Goal: Download file/media

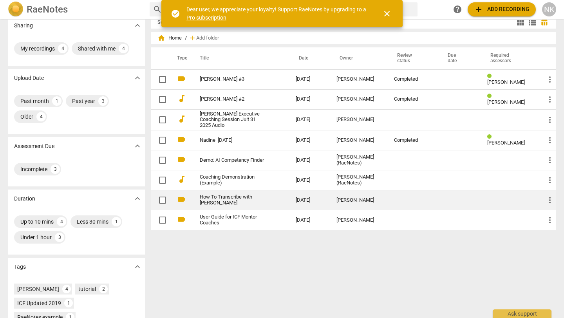
scroll to position [8, 0]
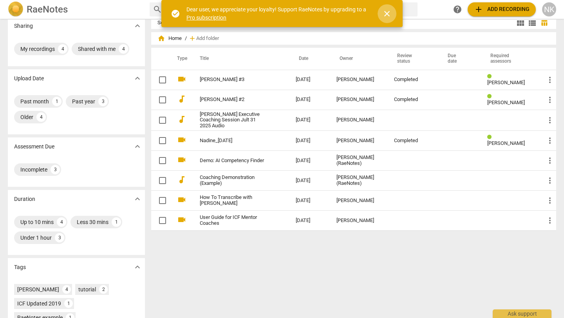
click at [388, 13] on span "close" at bounding box center [386, 13] width 9 height 9
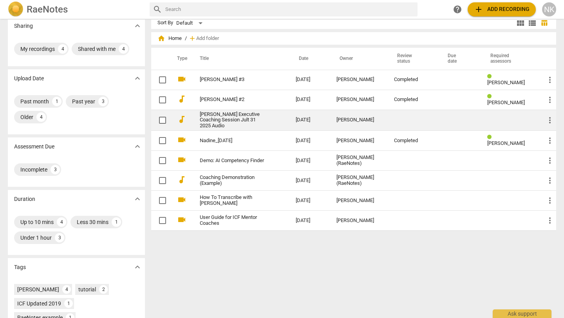
scroll to position [0, 0]
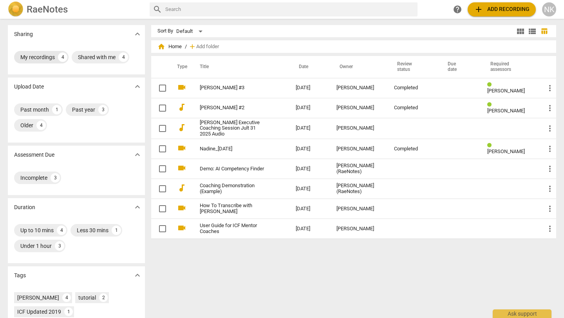
click at [38, 58] on div "My recordings" at bounding box center [37, 57] width 34 height 8
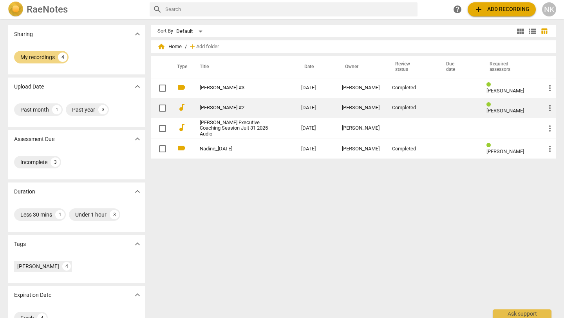
click at [256, 108] on link "[PERSON_NAME] #2" at bounding box center [236, 108] width 73 height 6
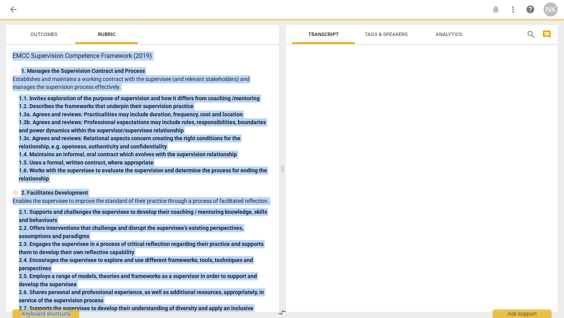
click at [256, 108] on div "1. 2. Describes the frameworks that underpin their supervision practice" at bounding box center [146, 106] width 254 height 8
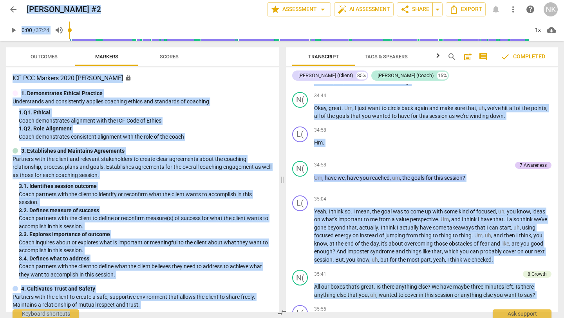
scroll to position [4296, 0]
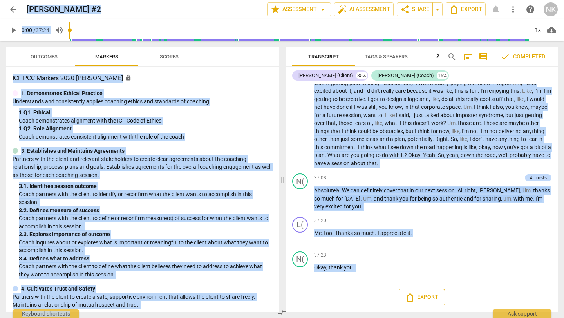
click at [430, 298] on span "Export" at bounding box center [421, 297] width 33 height 9
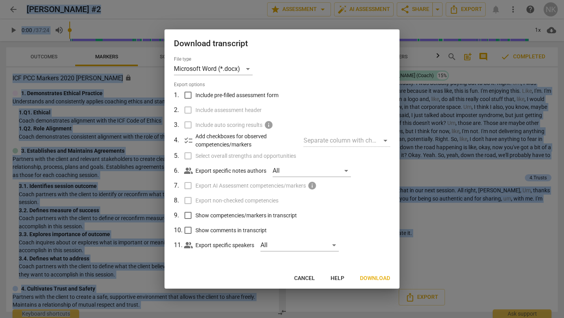
click at [380, 278] on span "Download" at bounding box center [375, 279] width 30 height 8
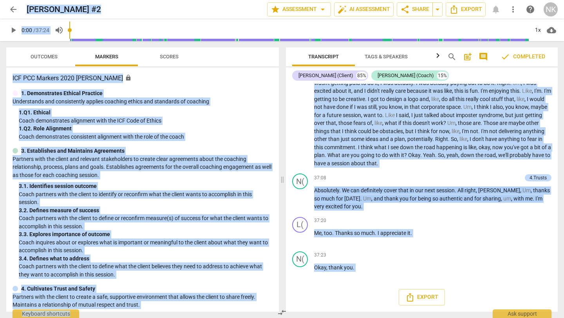
click at [551, 32] on span "cloud_download" at bounding box center [551, 29] width 9 height 9
click at [534, 33] on li "Download audio" at bounding box center [529, 30] width 58 height 19
